Goal: Information Seeking & Learning: Learn about a topic

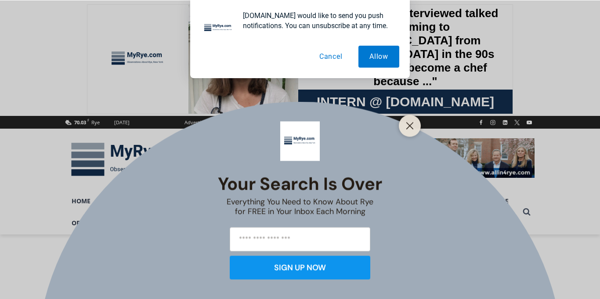
click at [339, 52] on button "Cancel" at bounding box center [330, 57] width 45 height 22
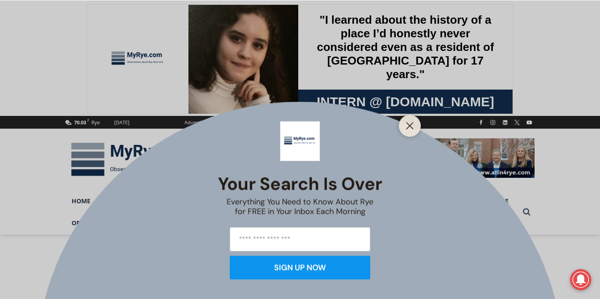
click at [409, 117] on div at bounding box center [410, 126] width 22 height 22
click at [410, 123] on icon "Close" at bounding box center [410, 126] width 8 height 8
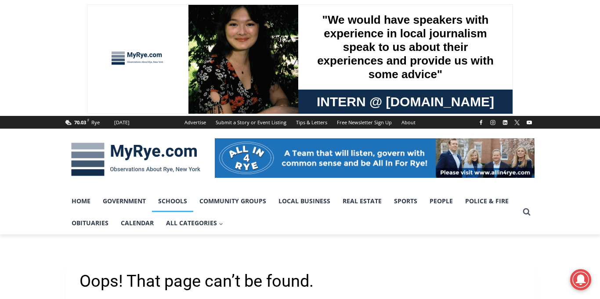
click at [176, 199] on link "Schools" at bounding box center [172, 201] width 41 height 22
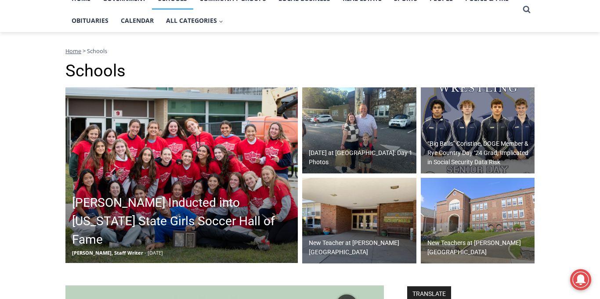
scroll to position [239, 0]
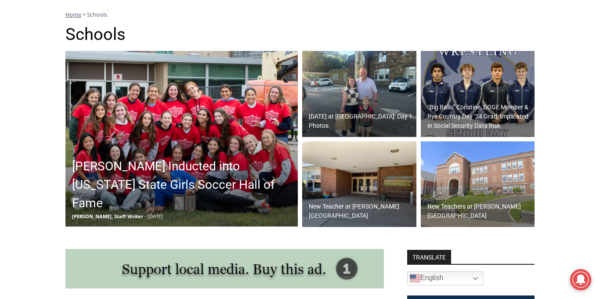
click at [341, 130] on div "[DATE] at [GEOGRAPHIC_DATA]: Day 1 Photos" at bounding box center [362, 121] width 110 height 23
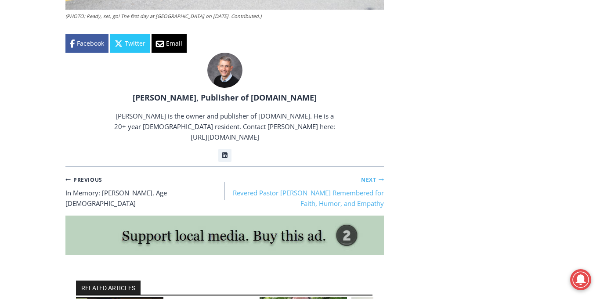
scroll to position [1910, 0]
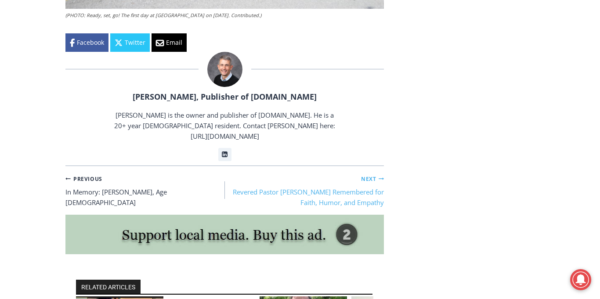
click at [333, 177] on link "Next Continue Revered Pastor Donald Poole Jr. Remembered for Faith, Humor, and …" at bounding box center [304, 190] width 159 height 35
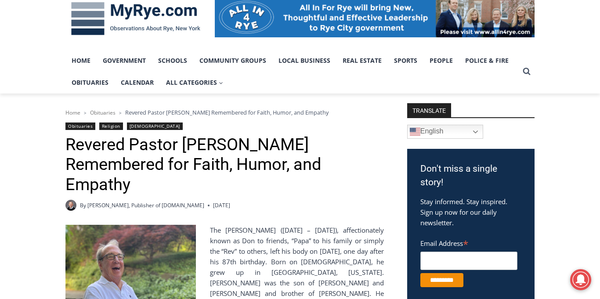
scroll to position [82, 0]
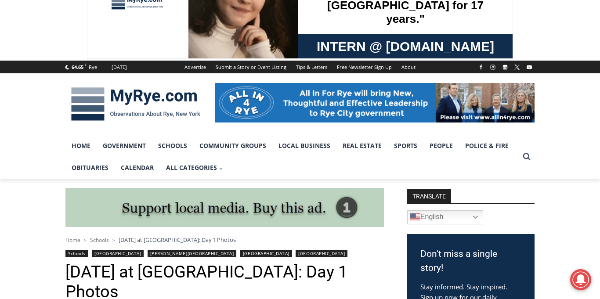
scroll to position [47, 0]
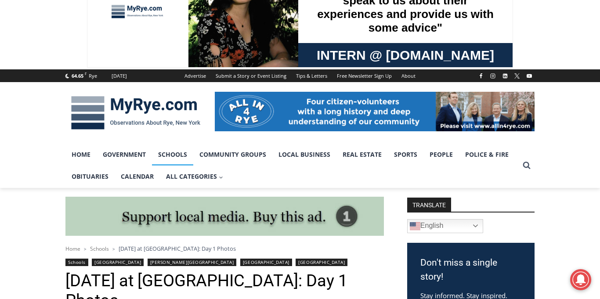
click at [177, 155] on link "Schools" at bounding box center [172, 155] width 41 height 22
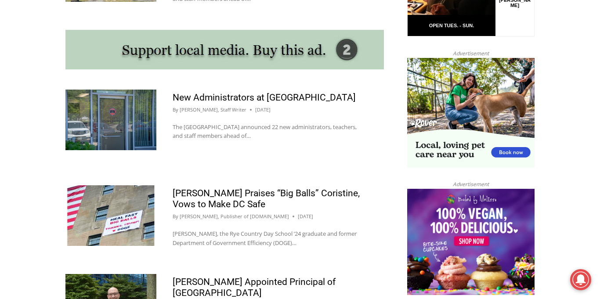
scroll to position [784, 0]
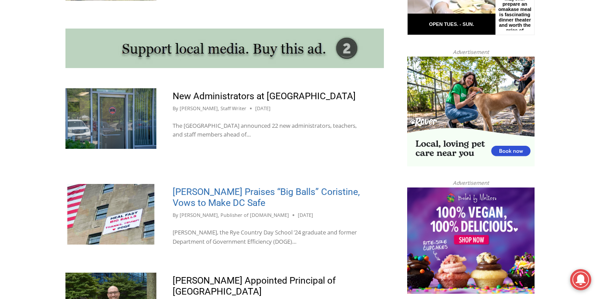
click at [187, 199] on link "[PERSON_NAME] Praises “Big Balls” Coristine, Vows to Make DC Safe" at bounding box center [266, 198] width 187 height 22
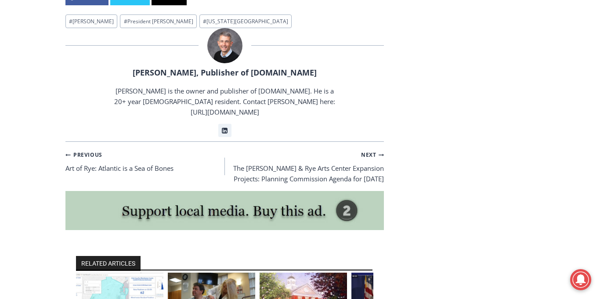
scroll to position [2584, 0]
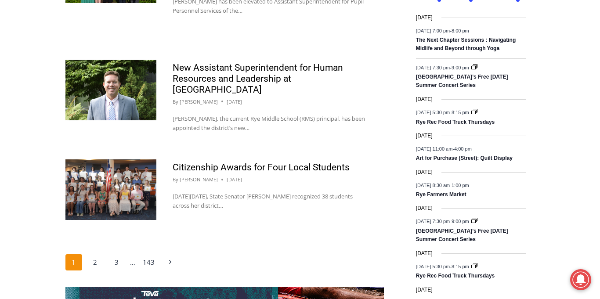
scroll to position [1399, 0]
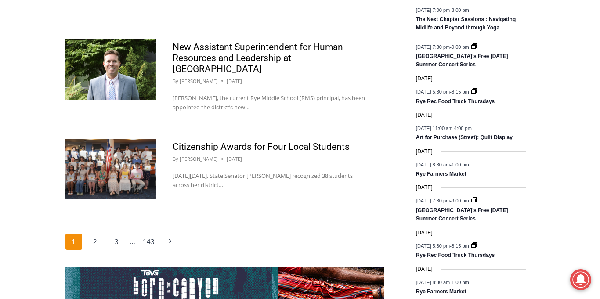
click at [86, 163] on img at bounding box center [110, 169] width 91 height 61
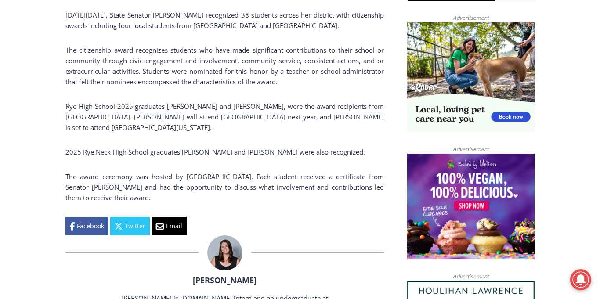
scroll to position [591, 0]
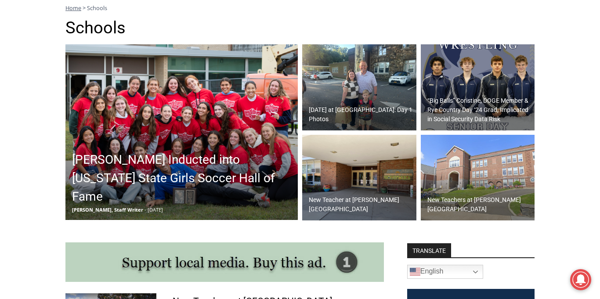
scroll to position [186, 0]
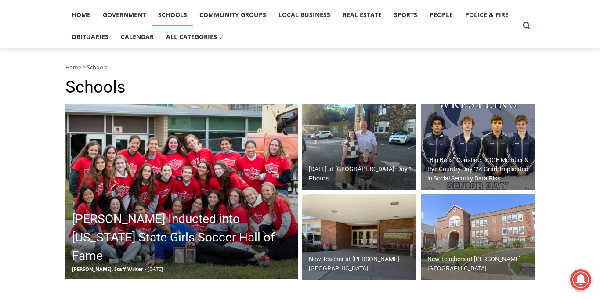
click at [161, 194] on img at bounding box center [181, 192] width 232 height 176
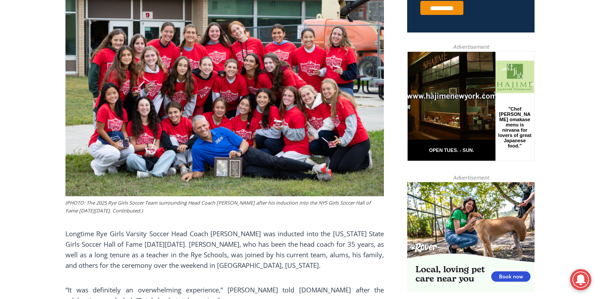
scroll to position [404, 0]
